Goal: Task Accomplishment & Management: Use online tool/utility

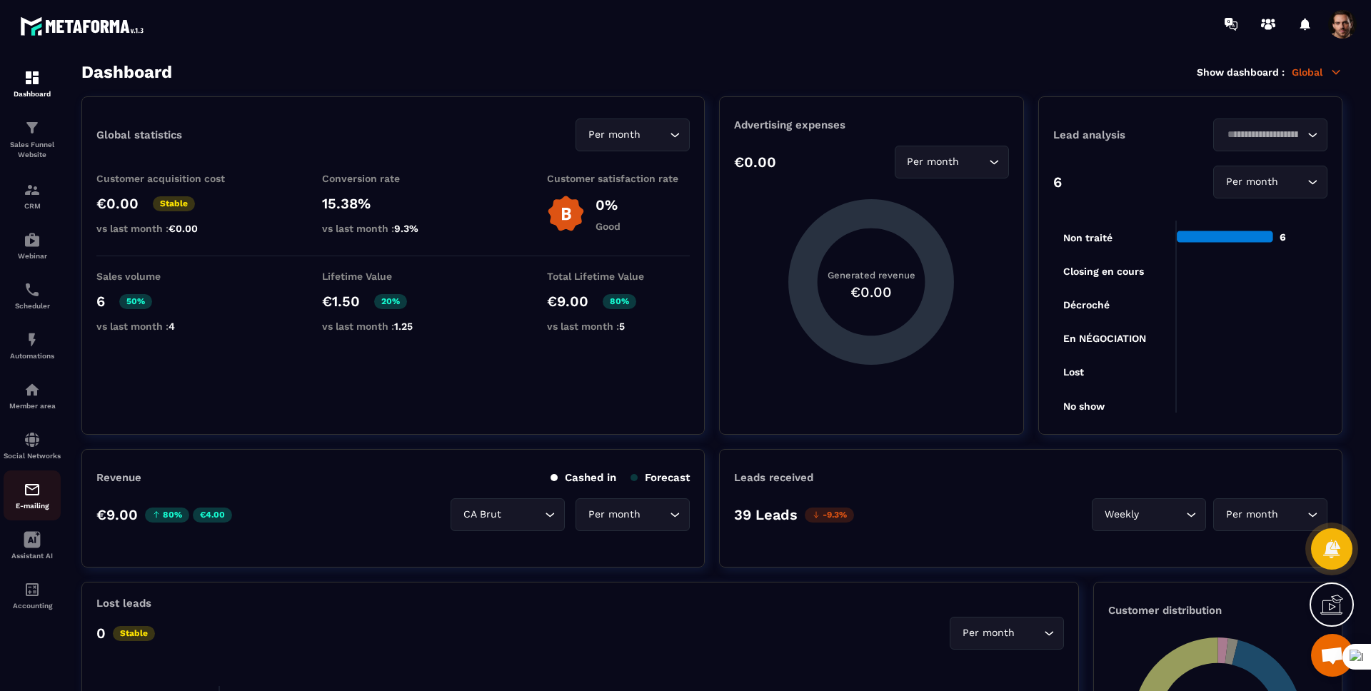
click at [22, 499] on div "E-mailing" at bounding box center [32, 495] width 57 height 29
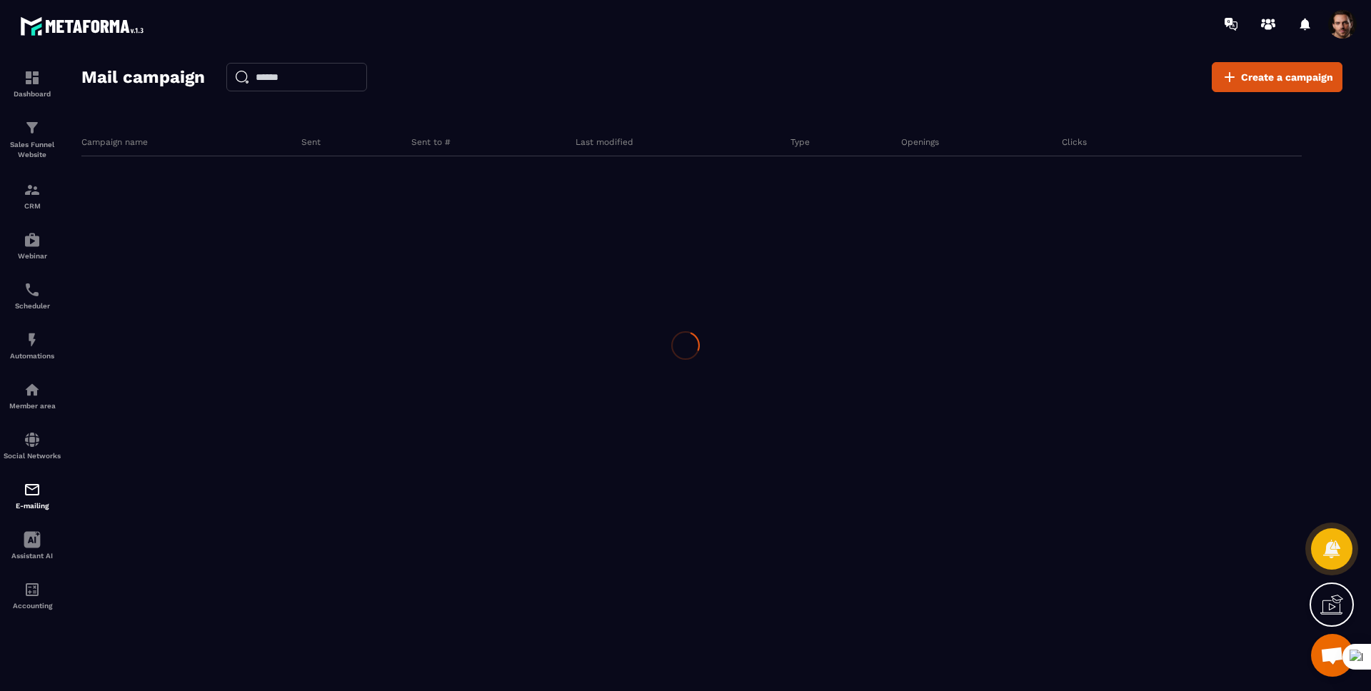
click at [22, 499] on div at bounding box center [685, 345] width 1371 height 691
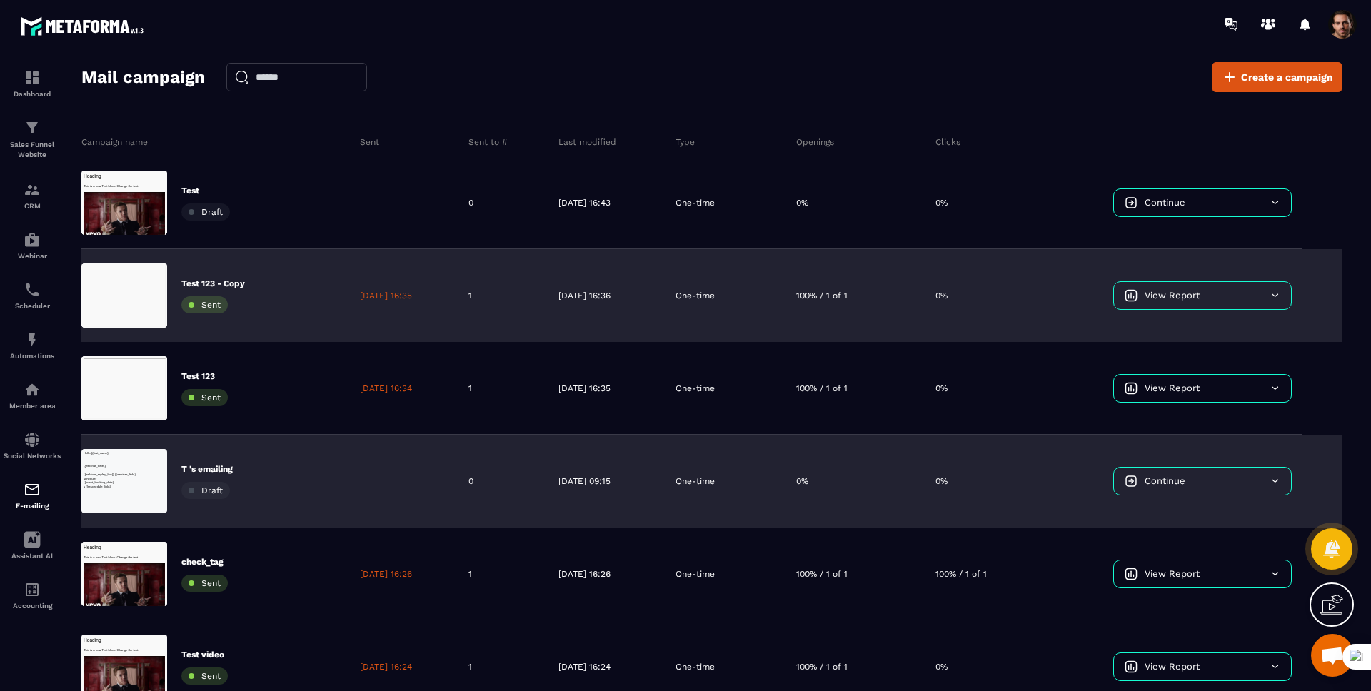
click at [383, 478] on div at bounding box center [403, 481] width 109 height 93
